Goal: Feedback & Contribution: Contribute content

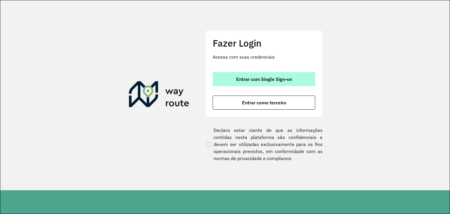
click at [240, 73] on button "Entrar com Single Sign-on" at bounding box center [264, 79] width 103 height 14
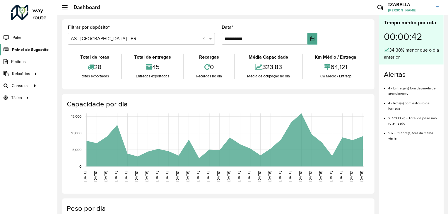
click at [34, 47] on span "Painel de Sugestão" at bounding box center [30, 50] width 37 height 6
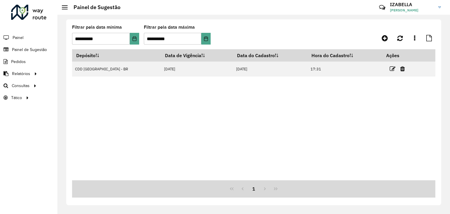
click at [249, 138] on div "Depósito Data de Vigência Data do Cadastro Hora do Cadastro Ações CDD [GEOGRAPH…" at bounding box center [253, 114] width 363 height 131
click at [389, 41] on link at bounding box center [384, 38] width 13 height 11
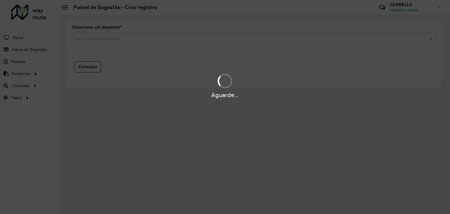
click at [129, 37] on hb-app "Aguarde... Pop-up bloqueado! Seu navegador bloqueou automáticamente a abertura …" at bounding box center [225, 107] width 450 height 214
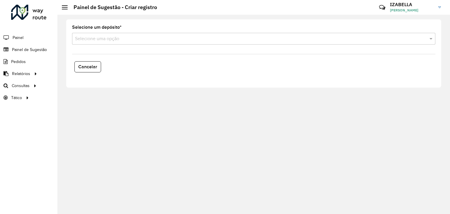
click at [106, 38] on input "text" at bounding box center [248, 38] width 346 height 7
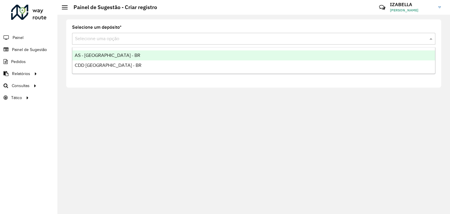
click at [111, 57] on span "AS - [GEOGRAPHIC_DATA] - BR" at bounding box center [108, 55] width 66 height 5
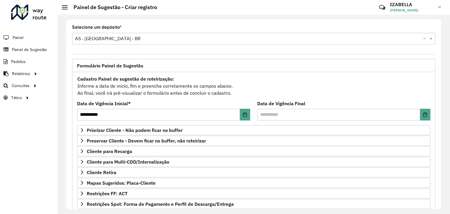
scroll to position [76, 0]
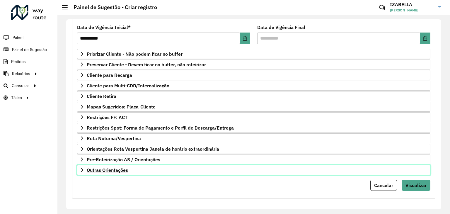
click at [368, 165] on link "Outras Orientações" at bounding box center [253, 170] width 353 height 10
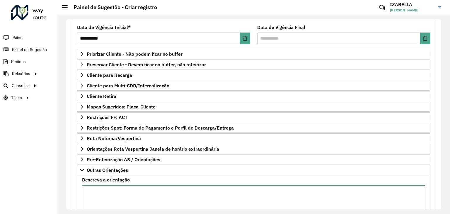
click at [323, 188] on textarea "Descreva a orientação" at bounding box center [253, 210] width 343 height 50
paste textarea "**********"
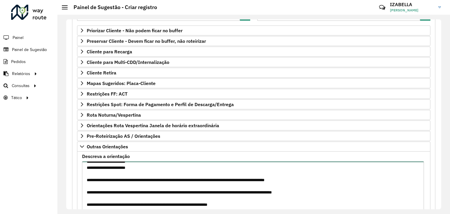
scroll to position [135, 0]
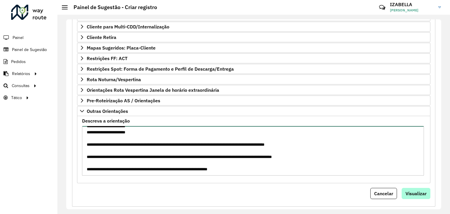
type textarea "**********"
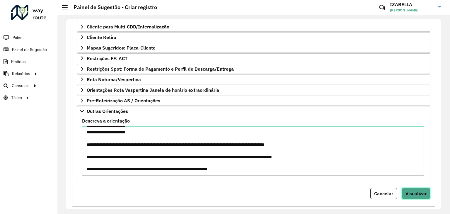
click at [411, 190] on span "Visualizar" at bounding box center [415, 193] width 21 height 6
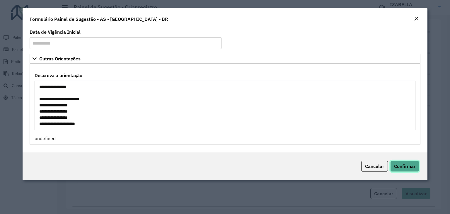
click at [402, 166] on span "Confirmar" at bounding box center [404, 166] width 21 height 6
